Goal: Task Accomplishment & Management: Use online tool/utility

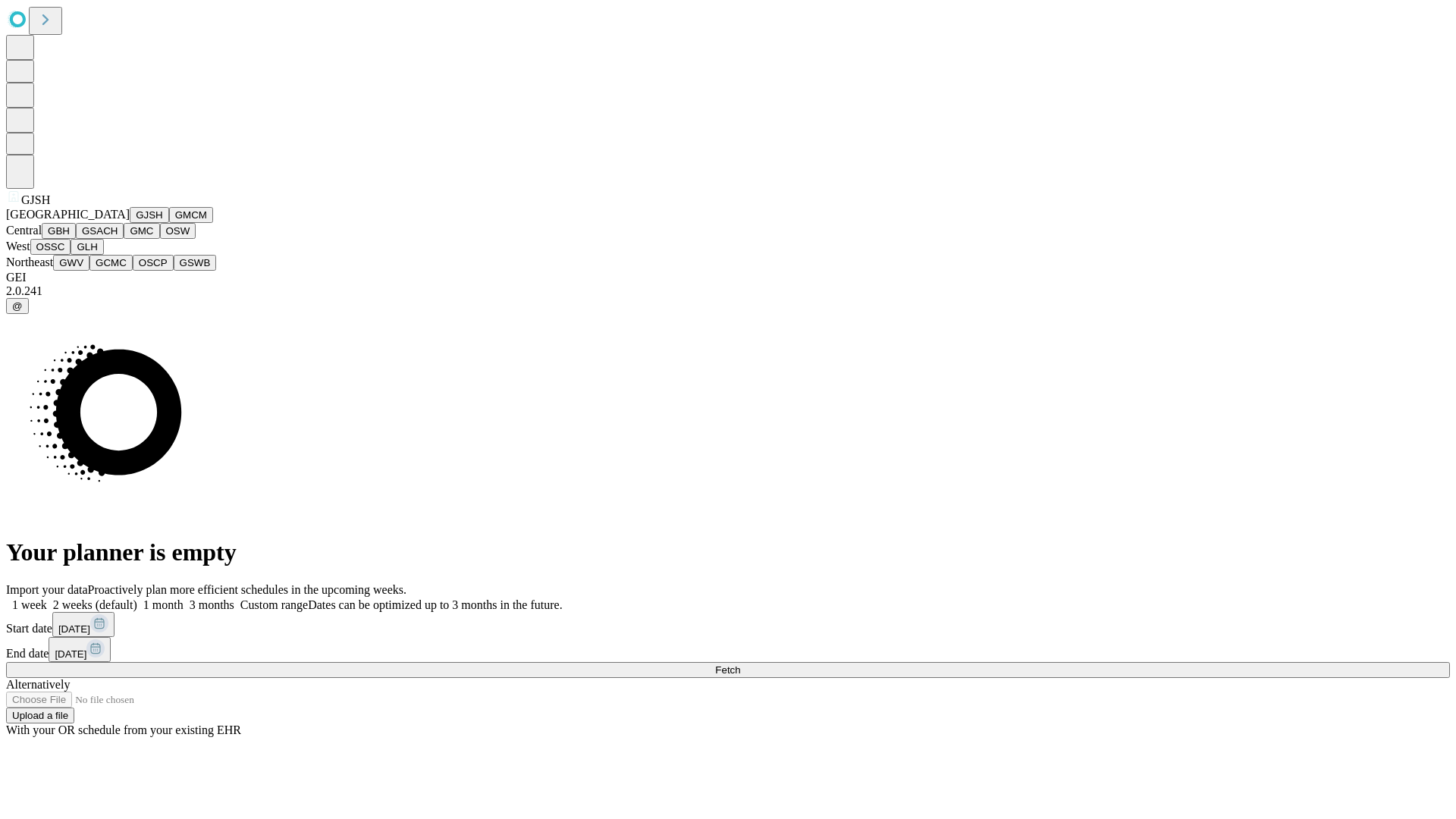
click at [130, 223] on button "GJSH" at bounding box center [149, 214] width 40 height 16
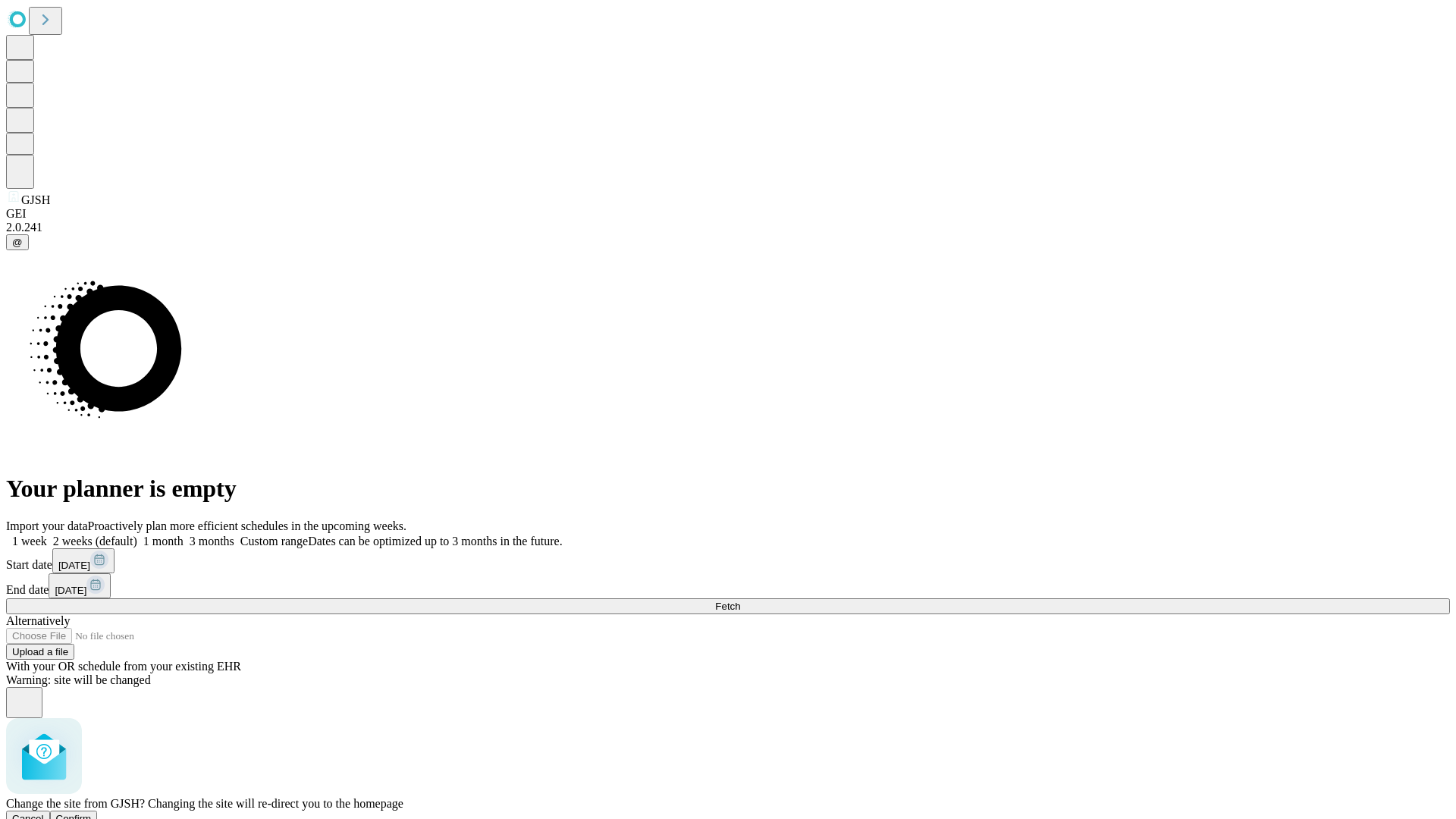
click at [91, 813] on span "Confirm" at bounding box center [74, 818] width 36 height 11
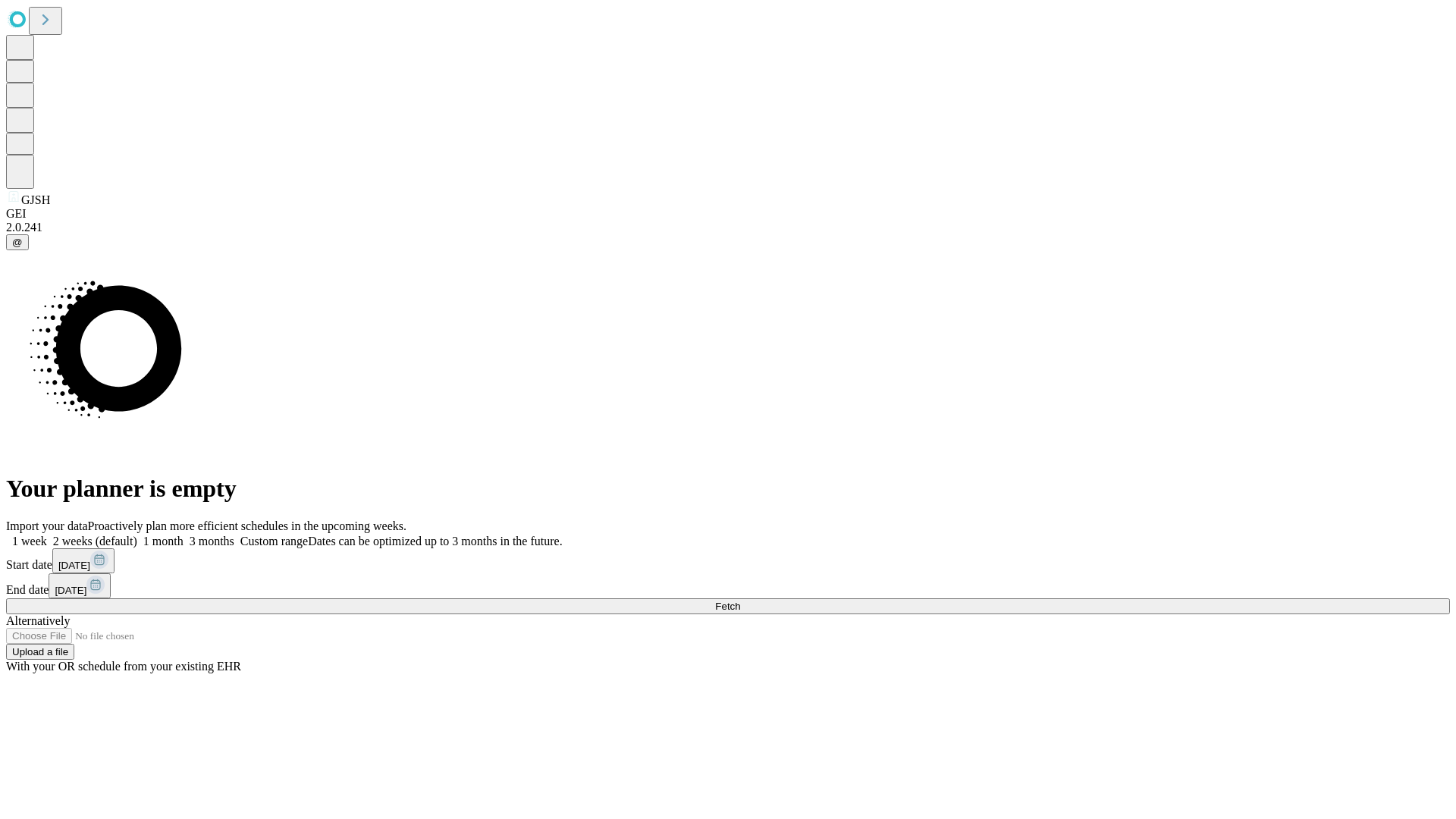
click at [47, 534] on label "1 week" at bounding box center [26, 540] width 41 height 13
click at [740, 600] on span "Fetch" at bounding box center [728, 606] width 25 height 11
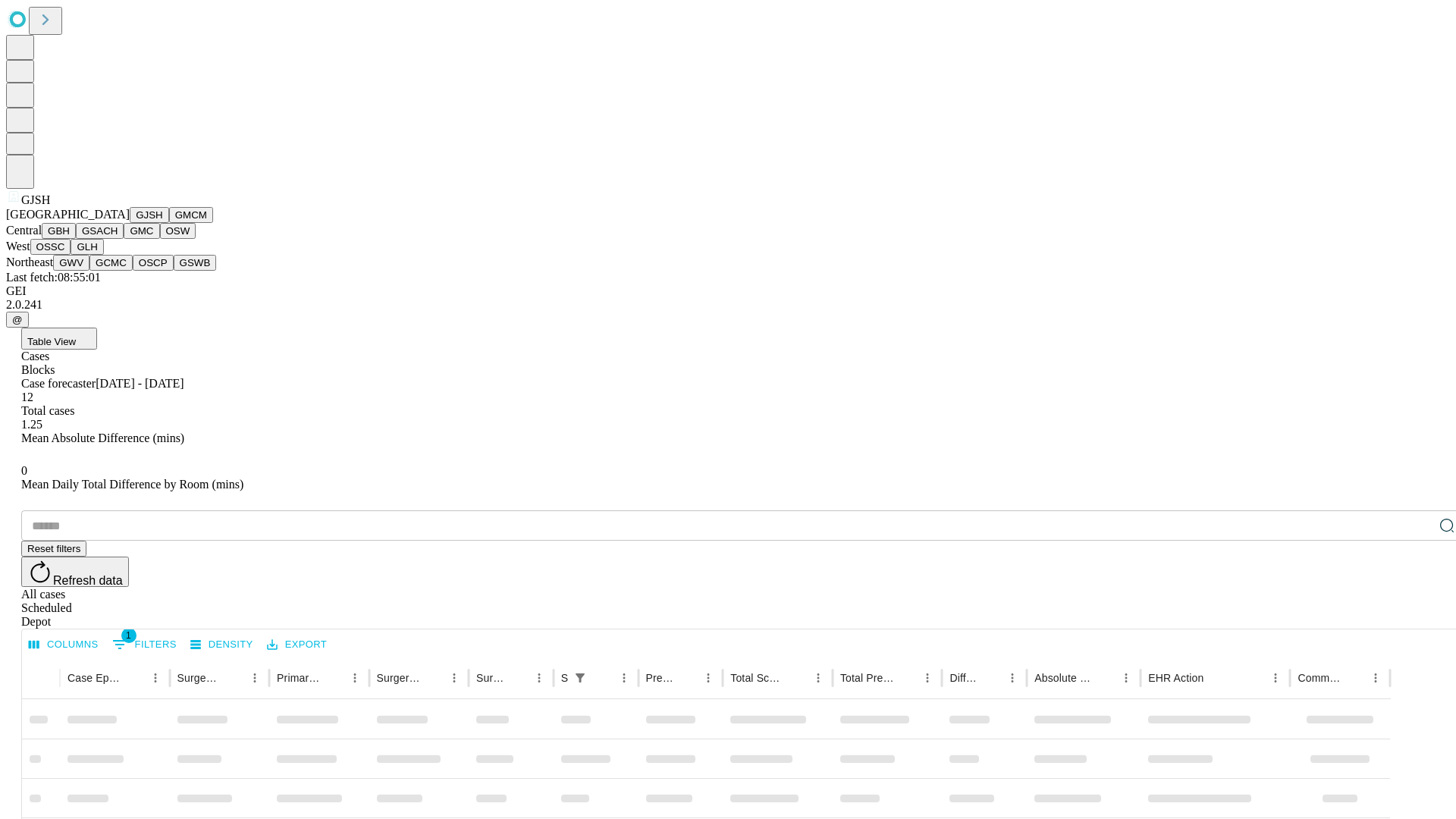
click at [169, 223] on button "GMCM" at bounding box center [191, 214] width 44 height 16
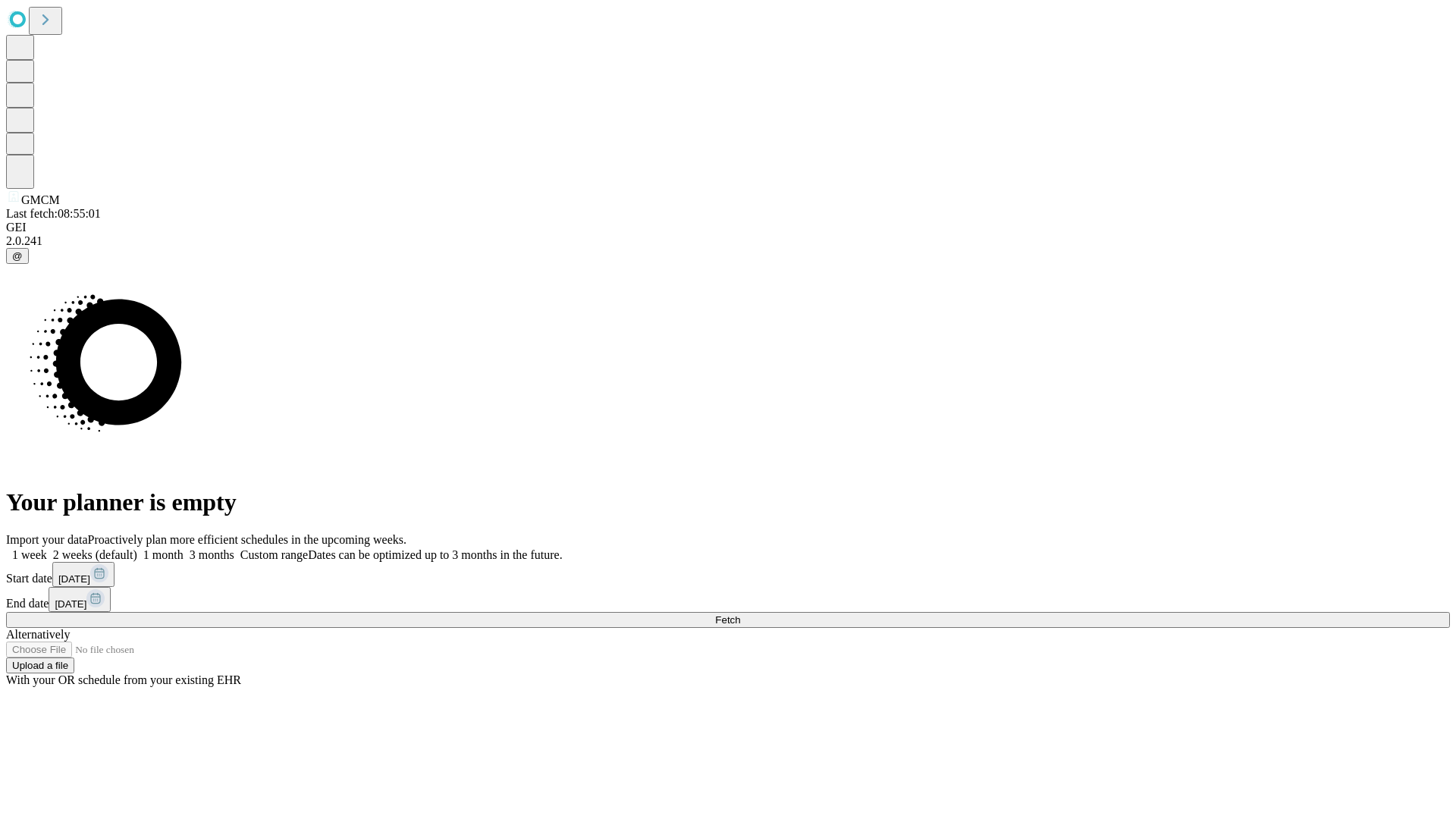
click at [47, 548] on label "1 week" at bounding box center [26, 554] width 41 height 13
click at [740, 614] on span "Fetch" at bounding box center [728, 619] width 25 height 11
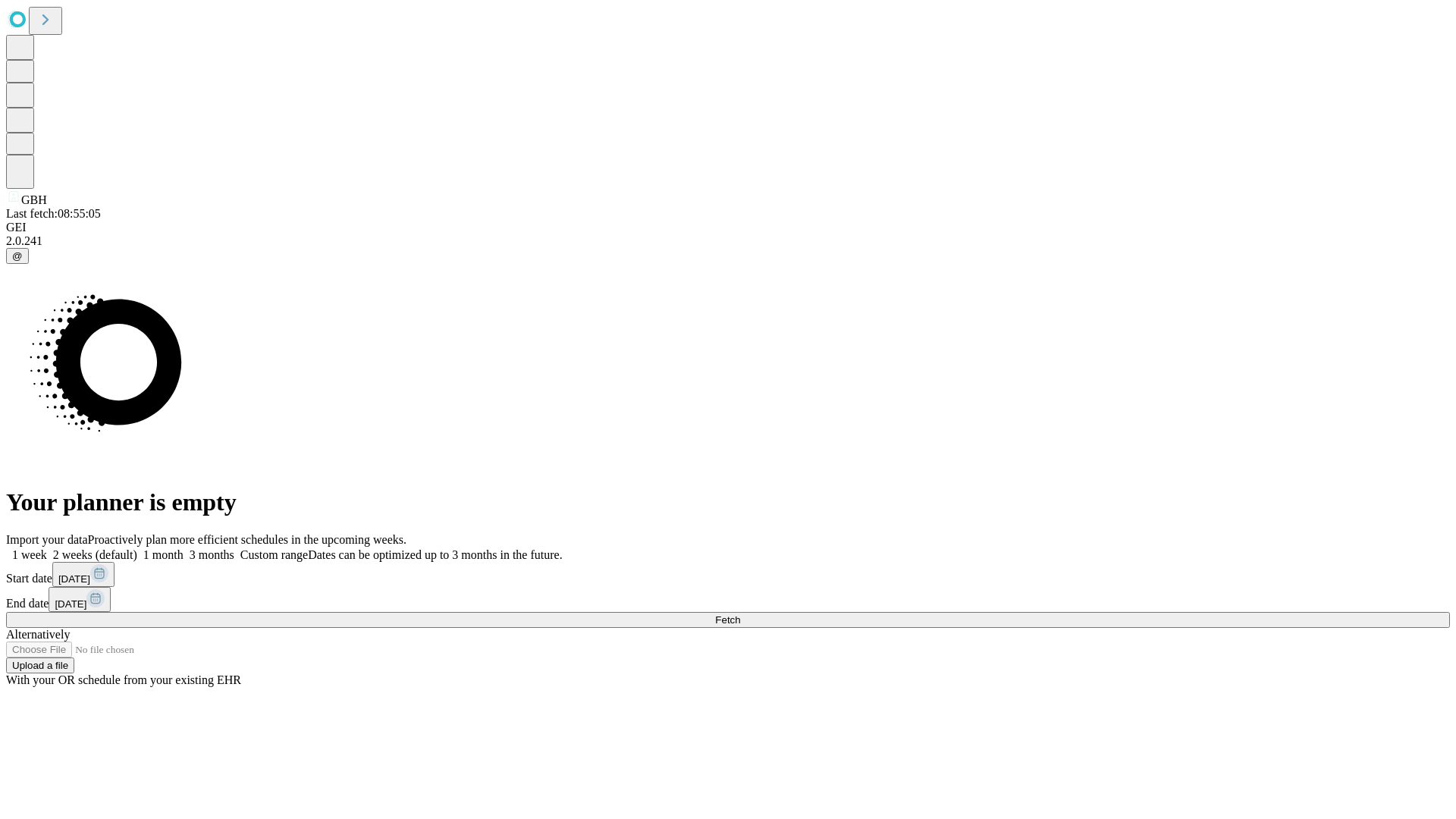
click at [47, 548] on label "1 week" at bounding box center [26, 554] width 41 height 13
click at [740, 614] on span "Fetch" at bounding box center [728, 619] width 25 height 11
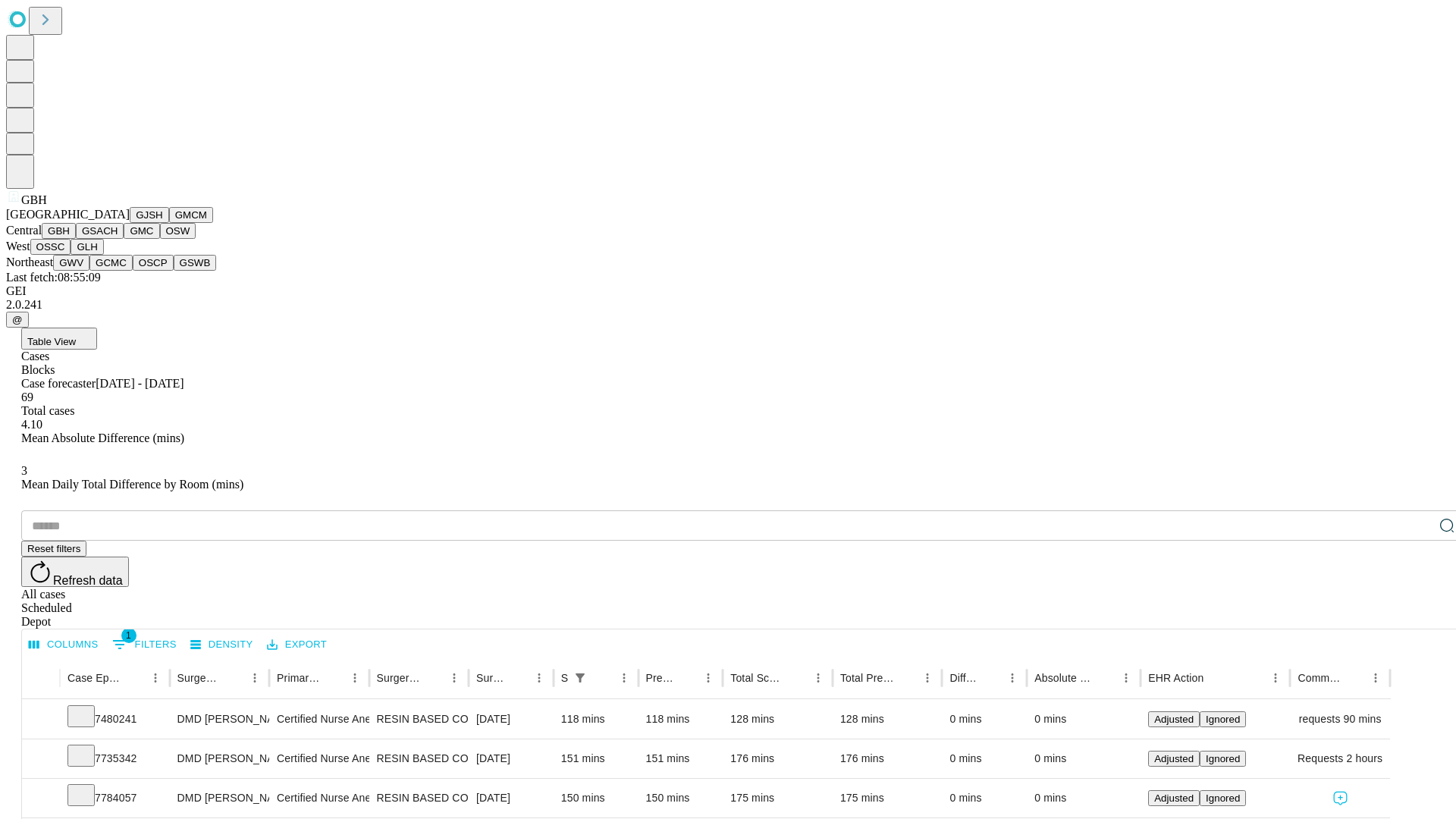
click at [118, 239] on button "GSACH" at bounding box center [100, 230] width 47 height 16
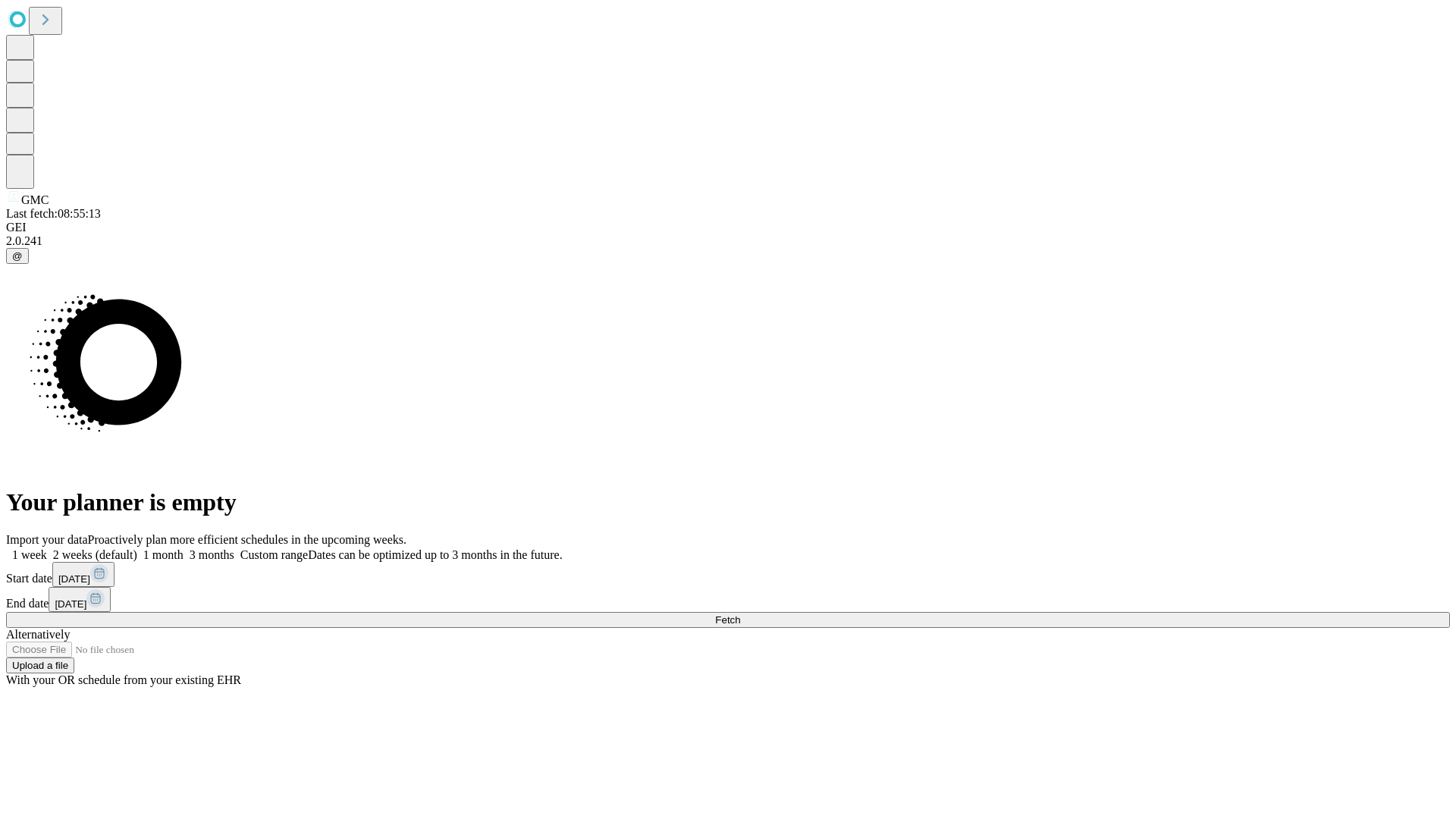
click at [740, 614] on span "Fetch" at bounding box center [728, 619] width 25 height 11
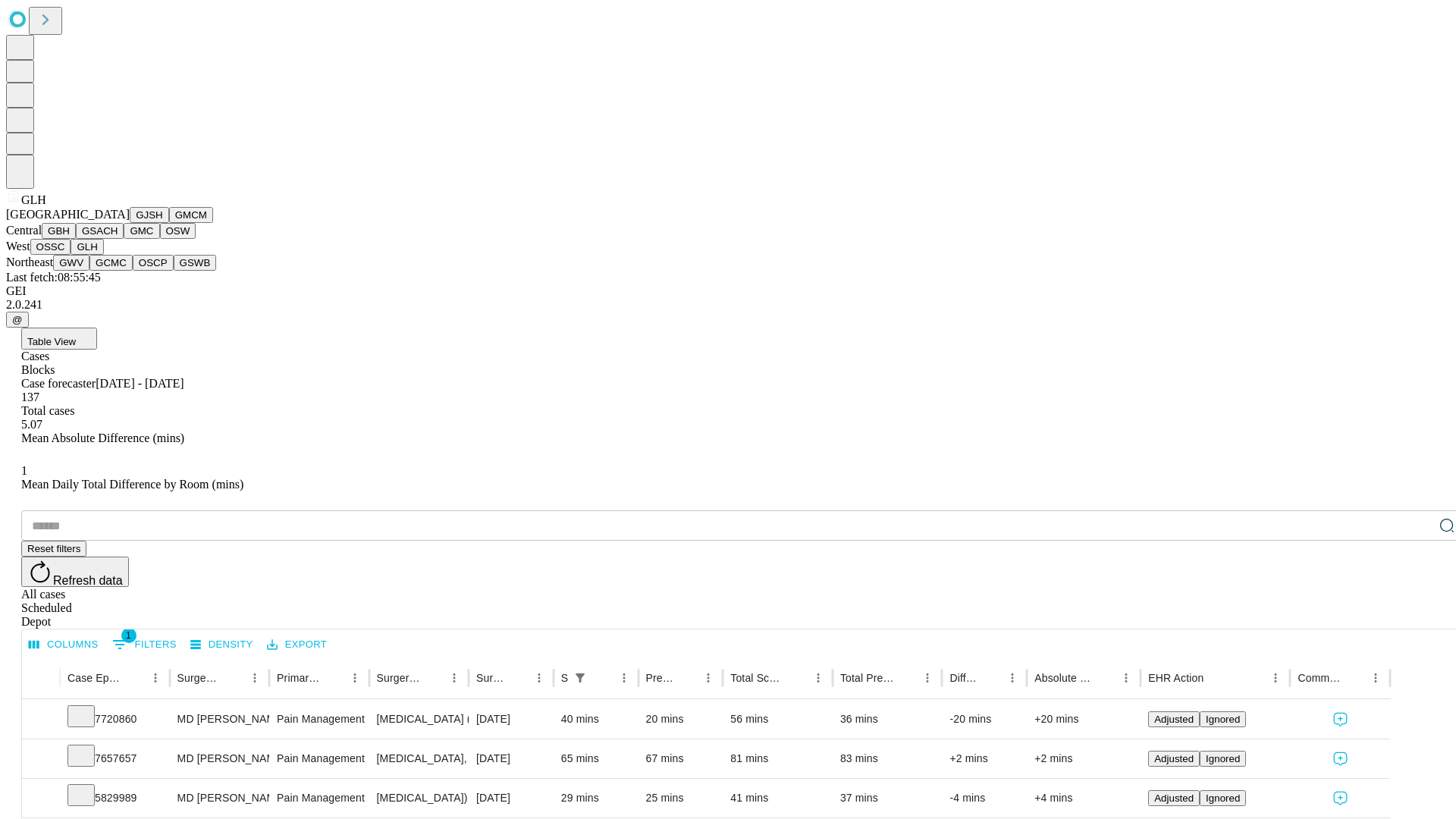
click at [90, 271] on button "GWV" at bounding box center [71, 263] width 36 height 16
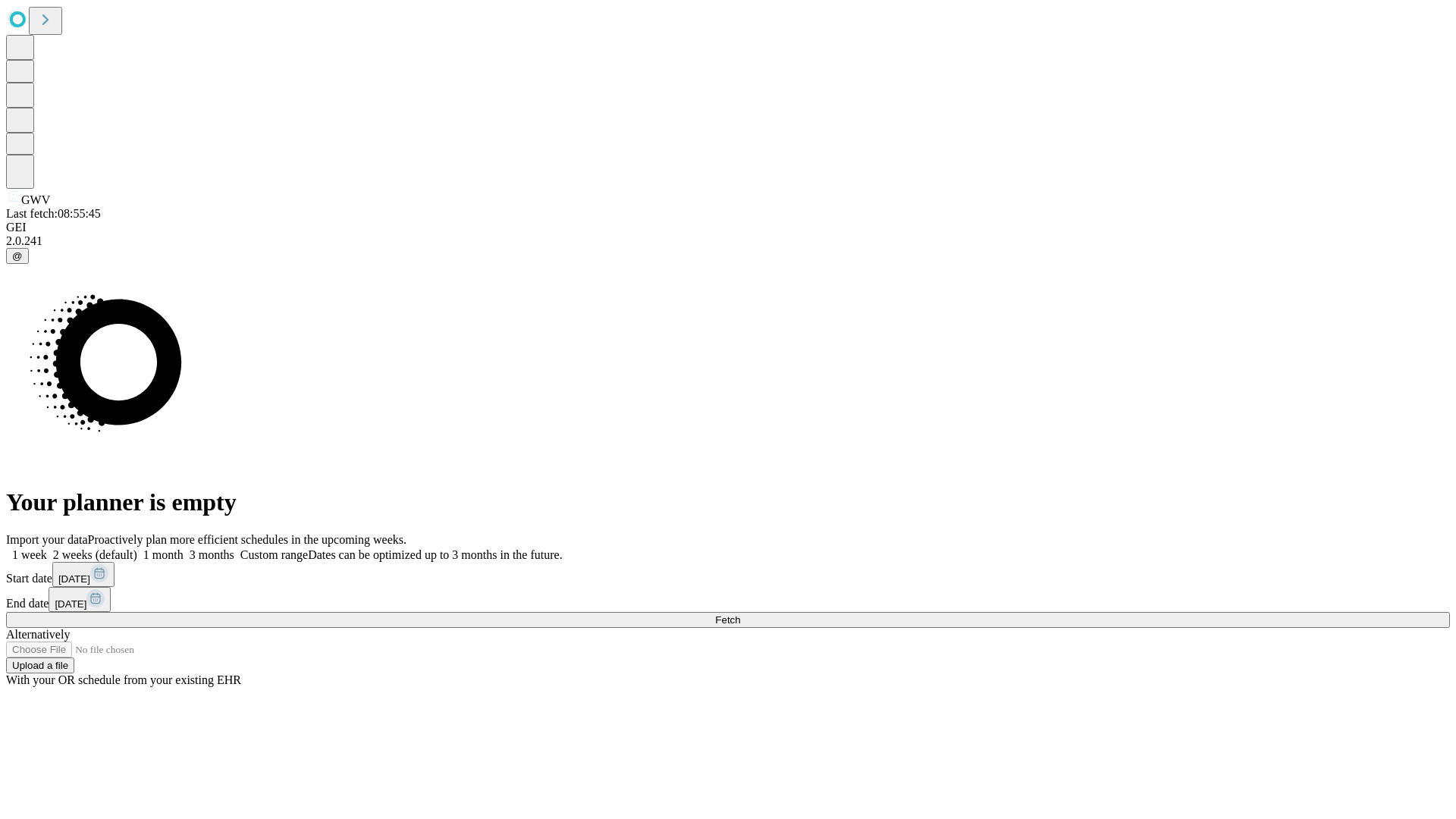
click at [47, 548] on label "1 week" at bounding box center [26, 554] width 41 height 13
click at [740, 614] on span "Fetch" at bounding box center [728, 619] width 25 height 11
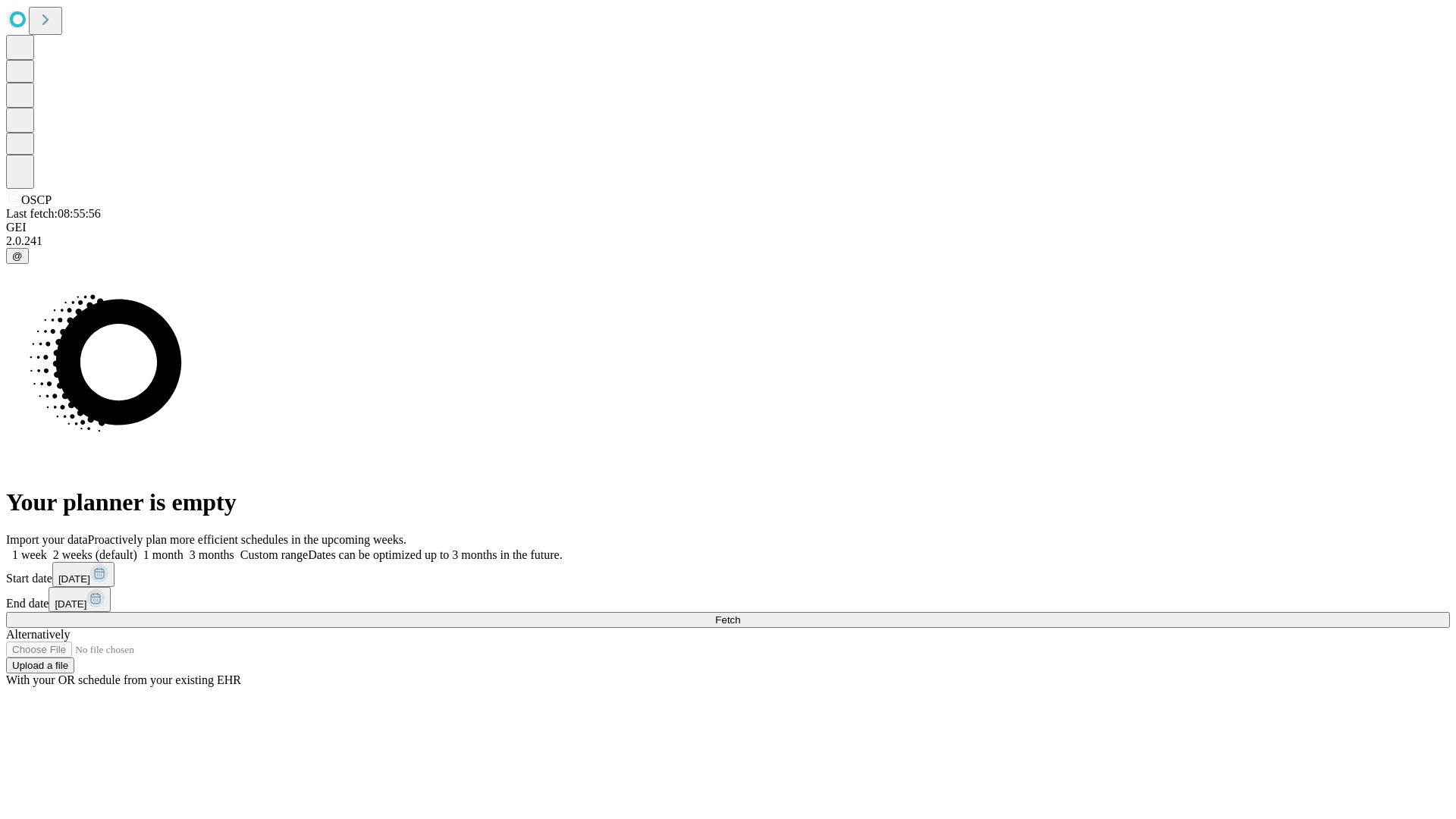
click at [47, 548] on label "1 week" at bounding box center [26, 554] width 41 height 13
click at [740, 614] on span "Fetch" at bounding box center [728, 619] width 25 height 11
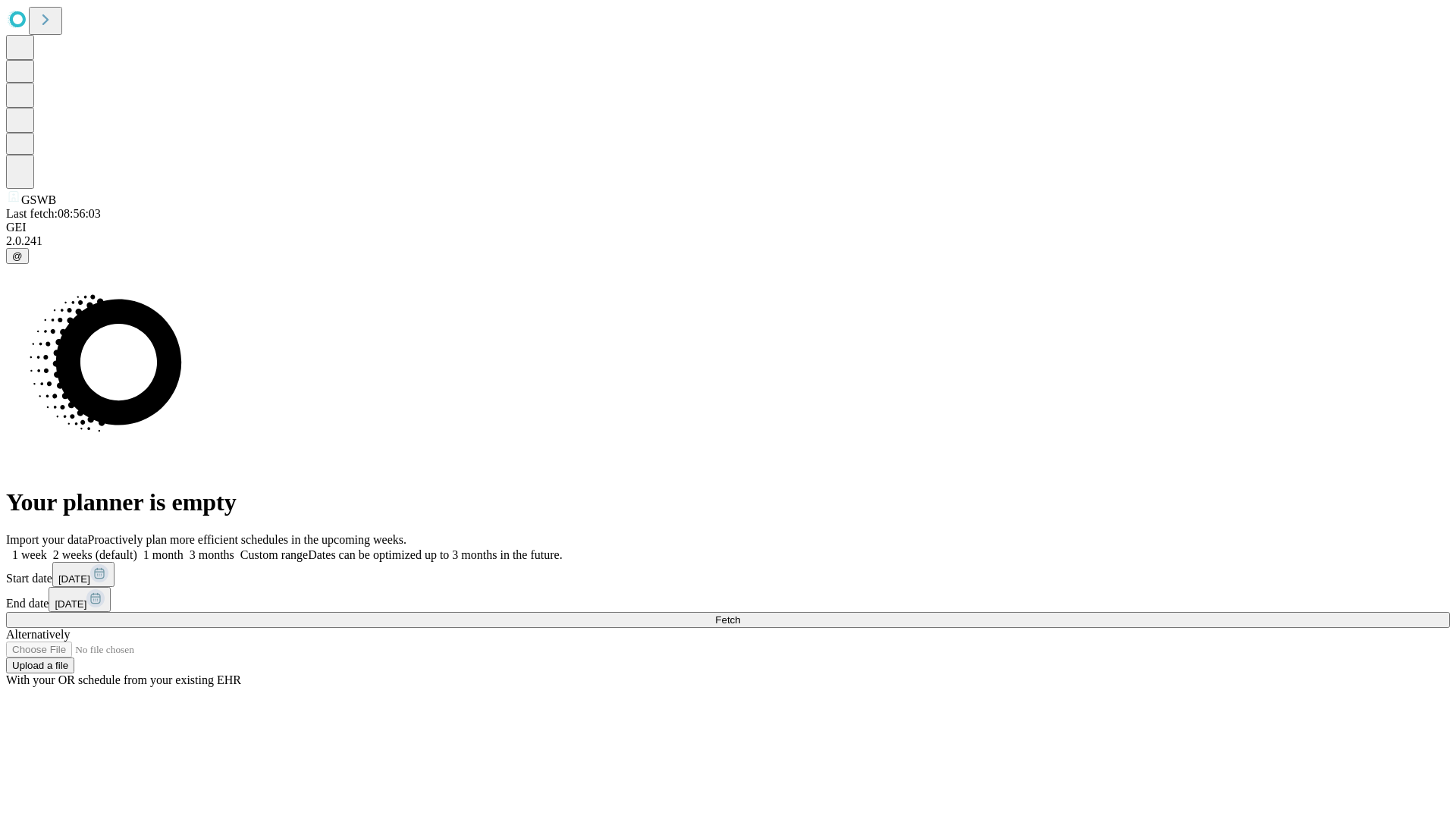
click at [740, 614] on span "Fetch" at bounding box center [728, 619] width 25 height 11
